Goal: Transaction & Acquisition: Purchase product/service

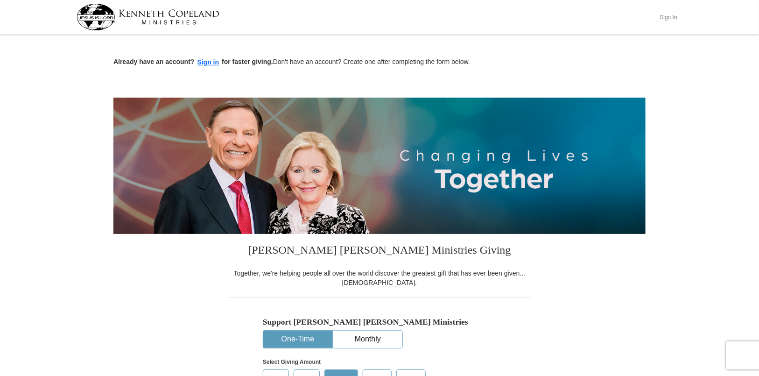
click at [674, 15] on button "Sign In" at bounding box center [669, 17] width 28 height 14
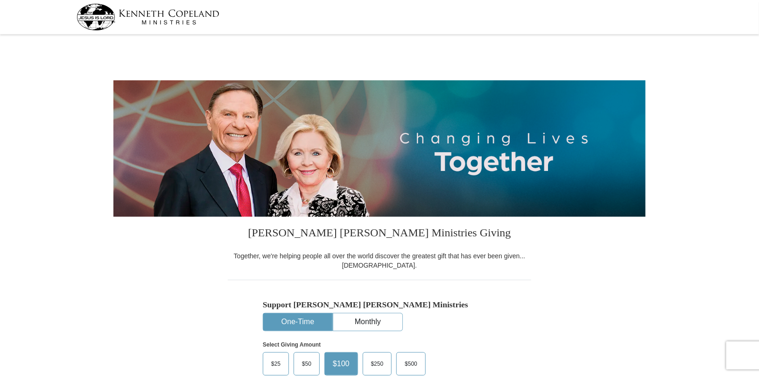
select select "MO"
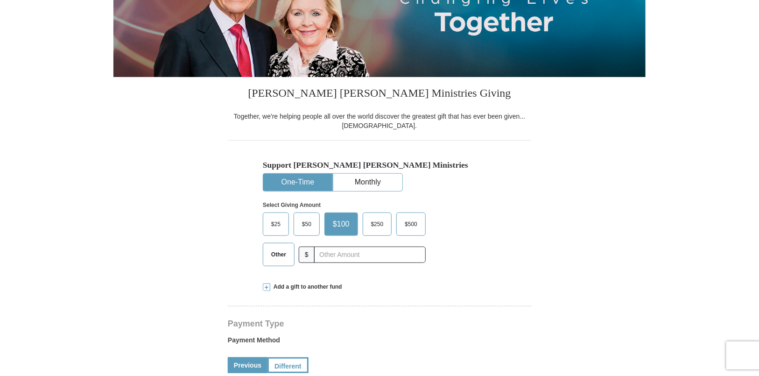
scroll to position [140, 0]
click at [282, 254] on span "Other" at bounding box center [279, 254] width 24 height 14
click at [0, 0] on input "Other" at bounding box center [0, 0] width 0 height 0
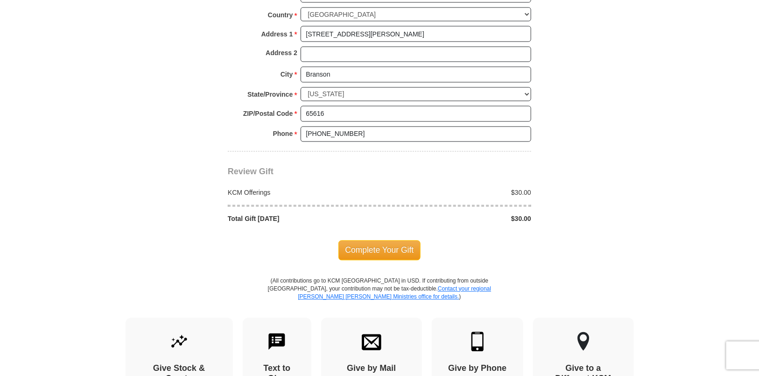
scroll to position [747, 0]
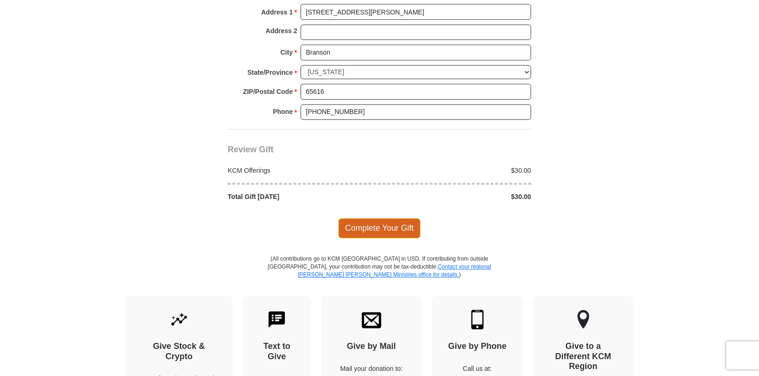
type input "30.00"
click at [374, 222] on span "Complete Your Gift" at bounding box center [380, 229] width 83 height 20
